Goal: Task Accomplishment & Management: Manage account settings

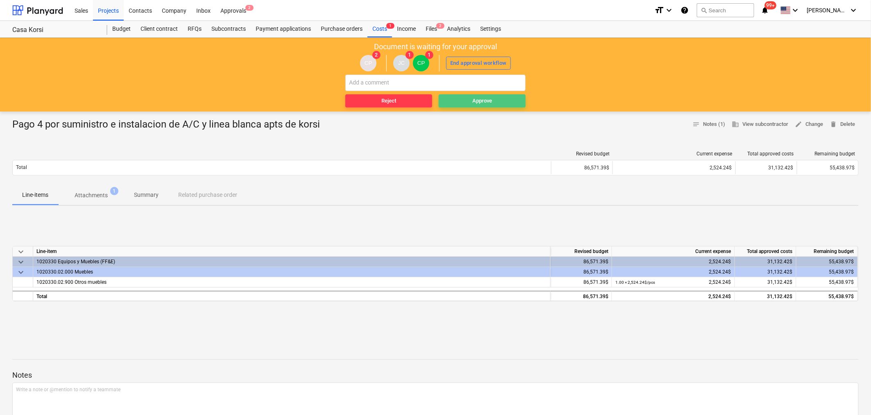
click at [457, 102] on span "Approve" at bounding box center [482, 100] width 80 height 9
click at [460, 103] on span "Approve" at bounding box center [482, 100] width 80 height 9
